Goal: Information Seeking & Learning: Find specific fact

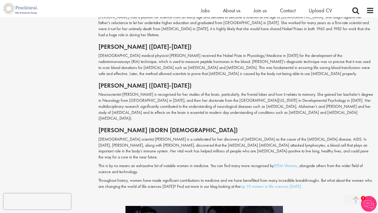
scroll to position [631, 0]
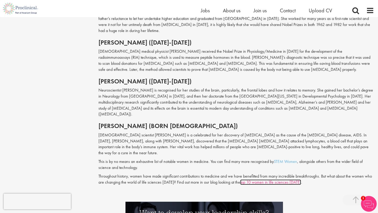
click at [256, 180] on link "top 10 women in life sciences [DATE]" at bounding box center [270, 183] width 61 height 6
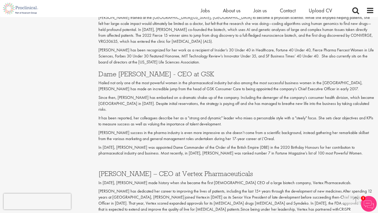
scroll to position [662, 0]
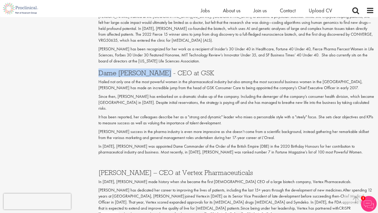
drag, startPoint x: 99, startPoint y: 72, endPoint x: 168, endPoint y: 72, distance: 68.6
click at [168, 72] on h3 "Dame [PERSON_NAME] - CEO at GSK" at bounding box center [236, 73] width 276 height 7
copy h3 "Dame [PERSON_NAME]"
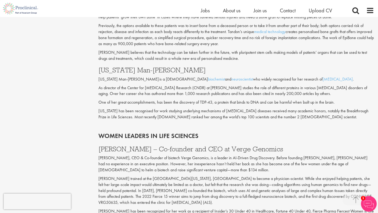
scroll to position [566, 0]
